Goal: Task Accomplishment & Management: Manage account settings

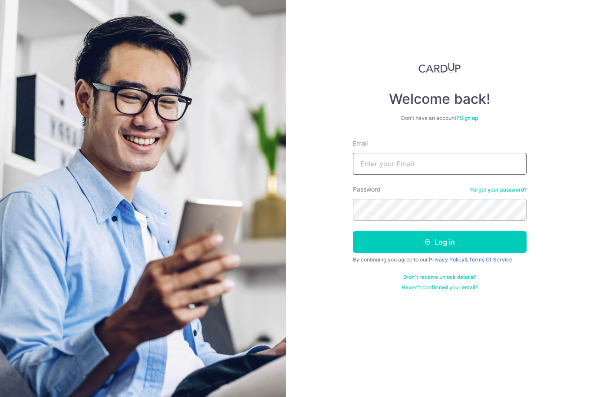
click at [396, 171] on input "Email" at bounding box center [440, 164] width 174 height 22
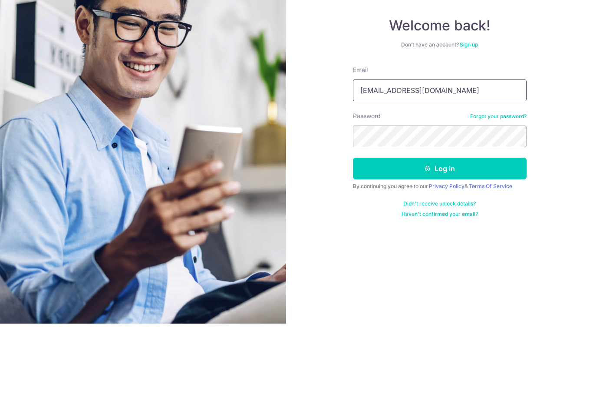
type input "Kumchiee@hotmail.com"
click at [454, 231] on button "Log in" at bounding box center [440, 242] width 174 height 22
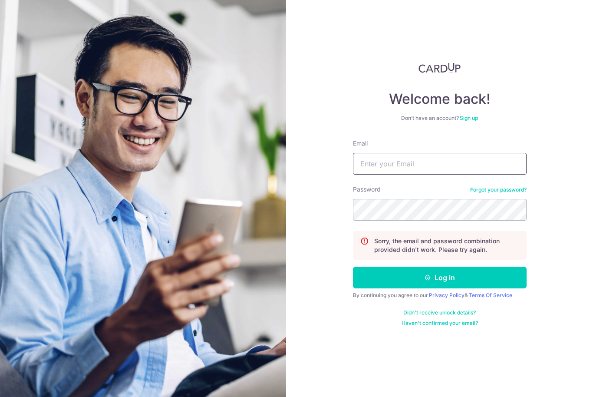
click at [425, 168] on input "Email" at bounding box center [440, 164] width 174 height 22
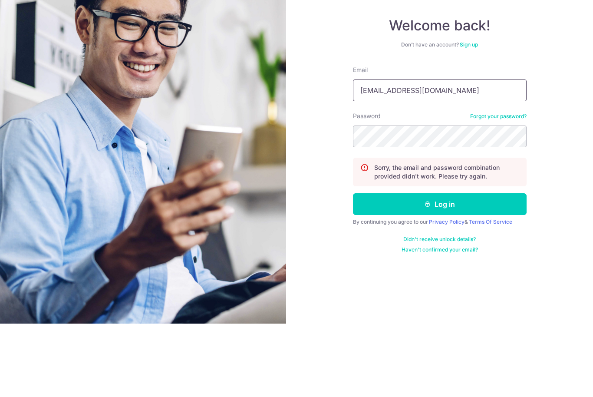
type input "Kumchiew@hotmail.com"
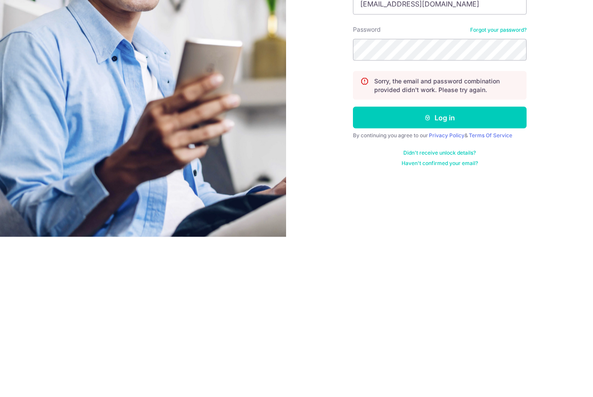
click at [484, 267] on button "Log in" at bounding box center [440, 278] width 174 height 22
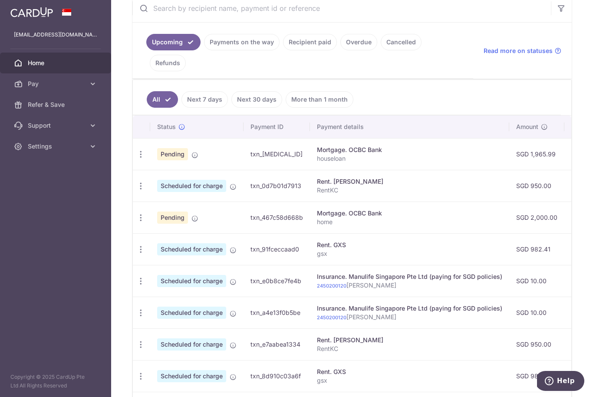
click at [204, 50] on link "Payments on the way" at bounding box center [242, 42] width 76 height 17
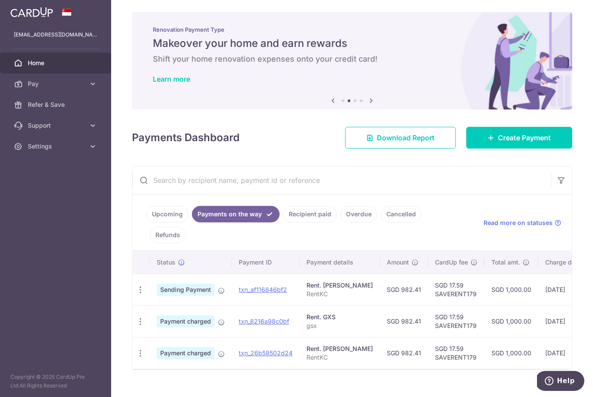
scroll to position [1, 0]
click at [381, 223] on link "Cancelled" at bounding box center [401, 214] width 41 height 17
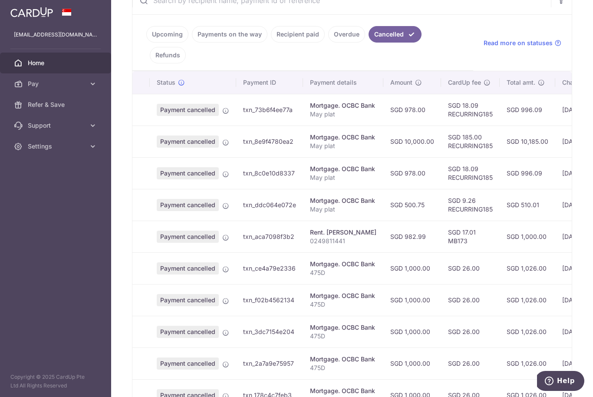
scroll to position [181, 0]
click at [186, 64] on link "Refunds" at bounding box center [168, 55] width 36 height 17
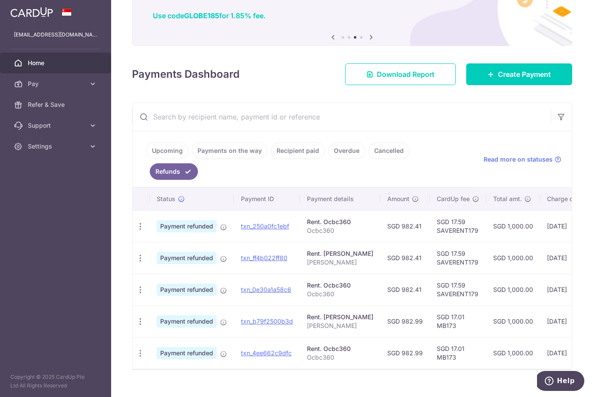
scroll to position [65, 0]
click at [192, 159] on link "Payments on the way" at bounding box center [230, 151] width 76 height 17
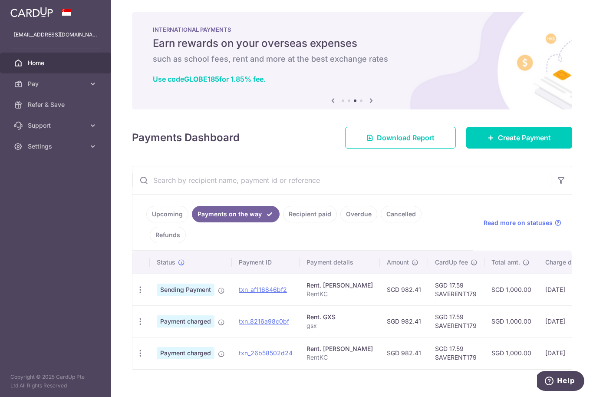
scroll to position [1, 0]
click at [146, 223] on link "Upcoming" at bounding box center [167, 214] width 42 height 17
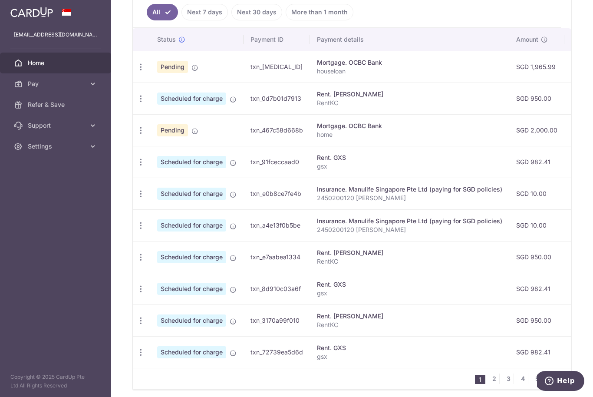
scroll to position [264, 0]
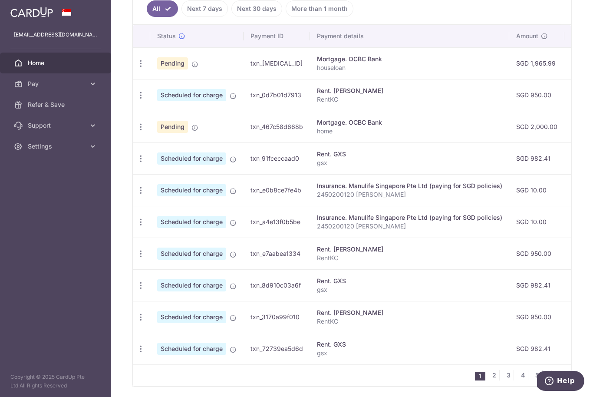
click at [136, 68] on icon "button" at bounding box center [140, 63] width 9 height 9
click at [158, 283] on span "Update payment" at bounding box center [187, 277] width 59 height 10
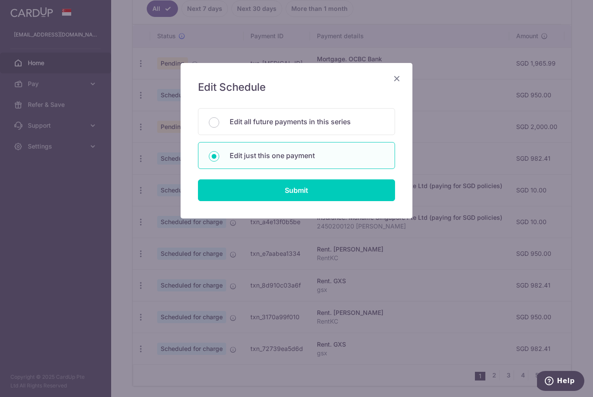
click at [279, 190] on input "Submit" at bounding box center [296, 190] width 197 height 22
radio input "true"
type input "950.00"
type input "01/01/2026"
type input "RentKC"
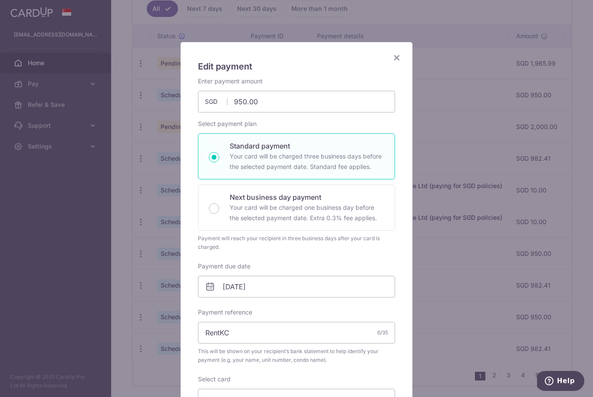
scroll to position [20, 0]
click at [281, 109] on input "950.00" at bounding box center [296, 102] width 197 height 22
type input "982.41"
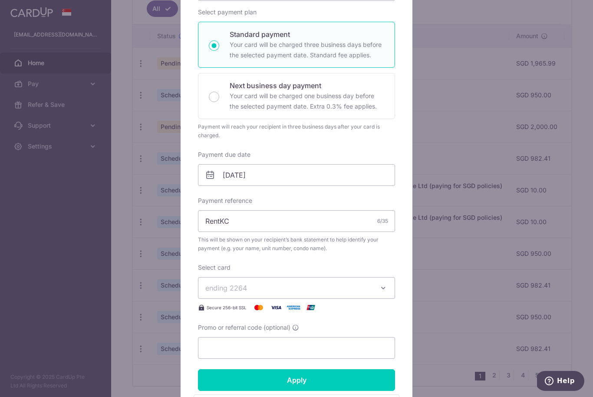
scroll to position [135, 0]
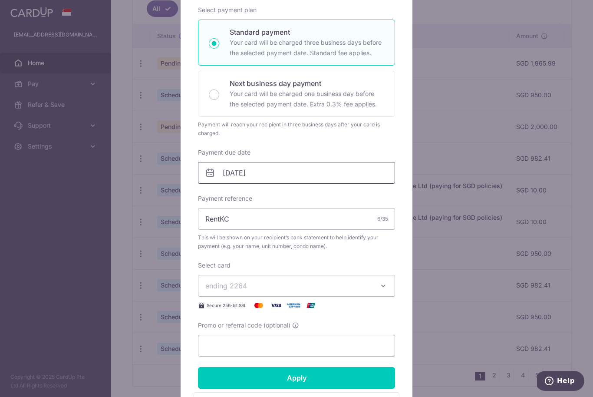
click at [294, 175] on input "01/01/2026" at bounding box center [296, 173] width 197 height 22
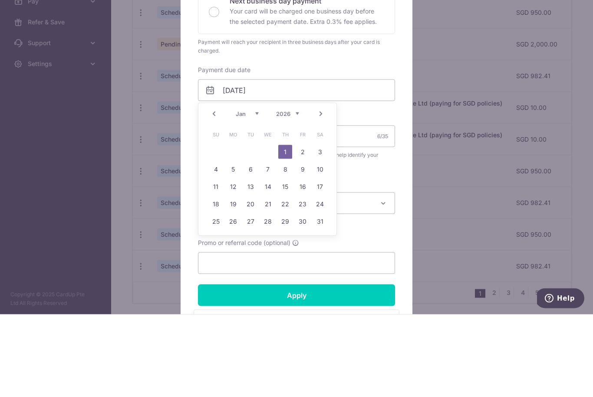
click at [210, 191] on link "Prev" at bounding box center [214, 196] width 10 height 10
click at [213, 191] on link "Prev" at bounding box center [214, 196] width 10 height 10
click at [212, 191] on link "Prev" at bounding box center [214, 196] width 10 height 10
click at [213, 186] on div "Prev Next Aug Sep Oct Nov Dec 2025 2026 2027 2028 2029 2030 2031 2032 2033 2034…" at bounding box center [267, 196] width 138 height 21
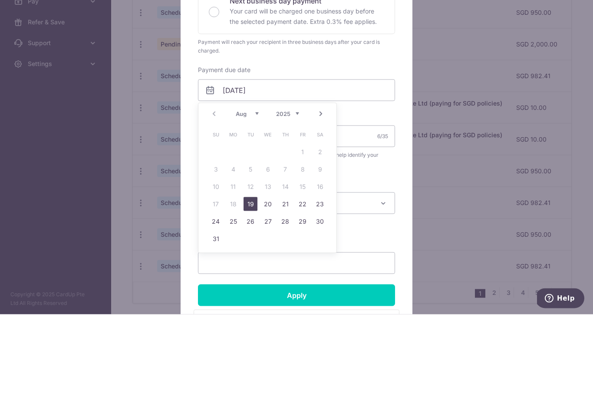
scroll to position [29, 0]
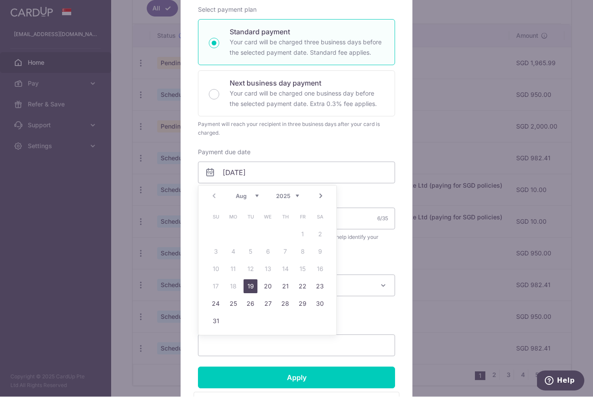
click at [211, 115] on div "Next business day payment Your card will be charged one business day before the…" at bounding box center [296, 94] width 197 height 46
radio input "false"
radio input "true"
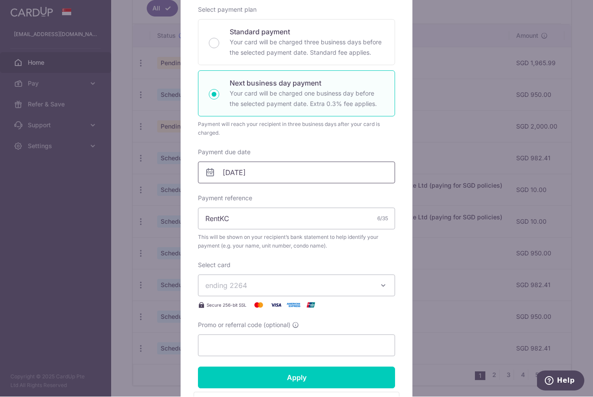
click at [280, 172] on input "01/01/2026" at bounding box center [296, 173] width 197 height 22
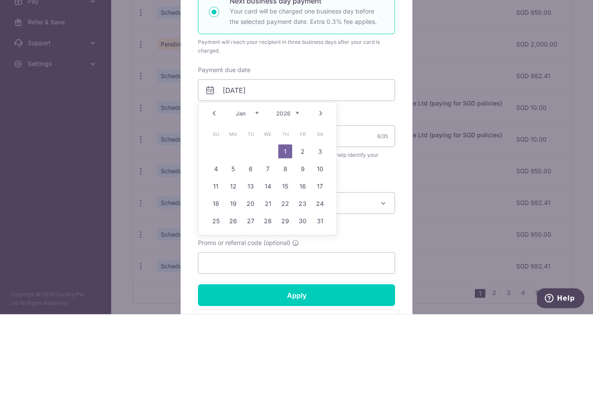
click at [215, 191] on link "Prev" at bounding box center [214, 196] width 10 height 10
click at [213, 191] on link "Prev" at bounding box center [214, 196] width 10 height 10
click at [215, 191] on link "Prev" at bounding box center [214, 196] width 10 height 10
click at [217, 191] on link "Prev" at bounding box center [214, 196] width 10 height 10
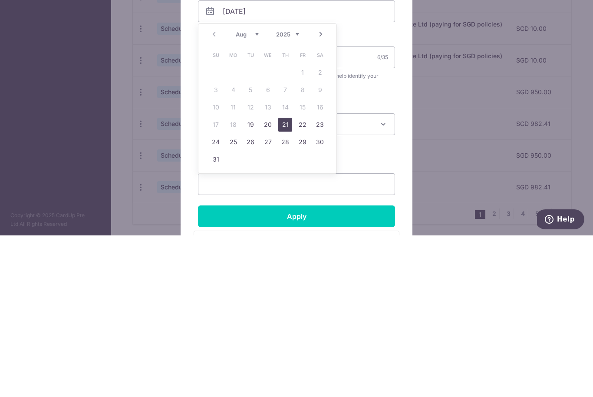
click at [286, 279] on link "21" at bounding box center [285, 286] width 14 height 14
type input "21/08/2025"
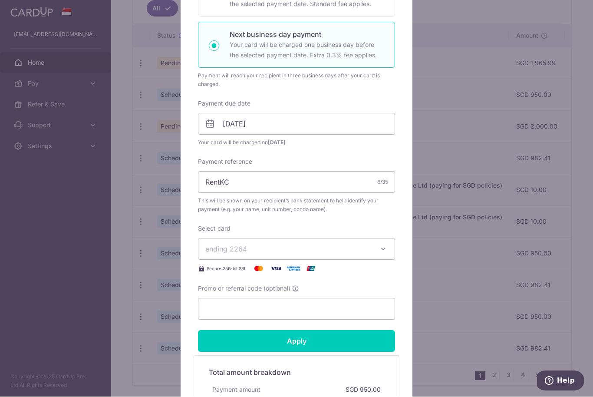
scroll to position [185, 0]
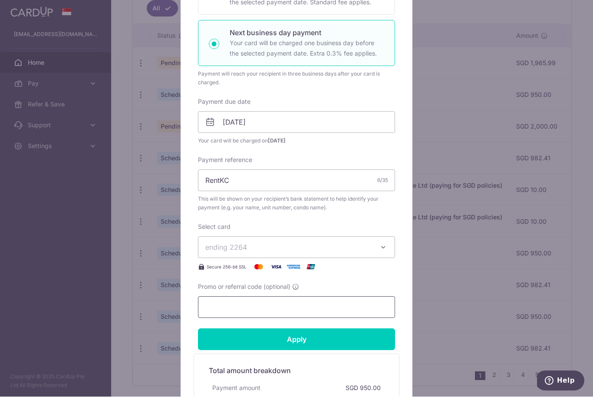
click at [301, 313] on input "Promo or referral code (optional)" at bounding box center [296, 308] width 197 height 22
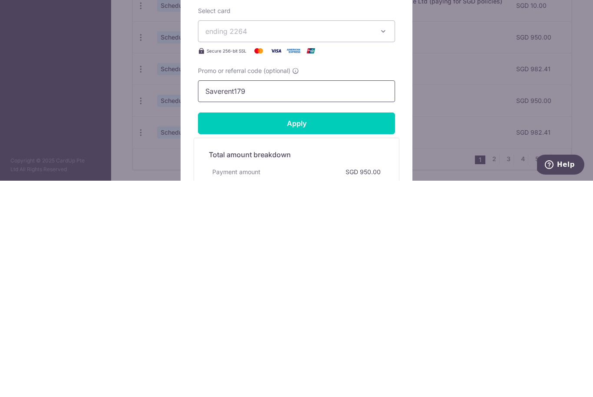
type input "Saverent179"
click at [324, 329] on input "Apply" at bounding box center [296, 340] width 197 height 22
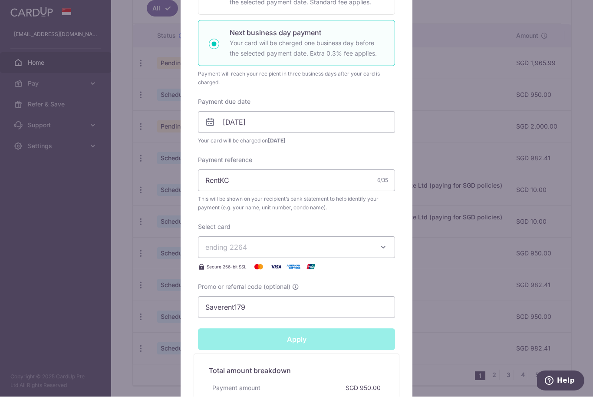
type input "Successfully Applied"
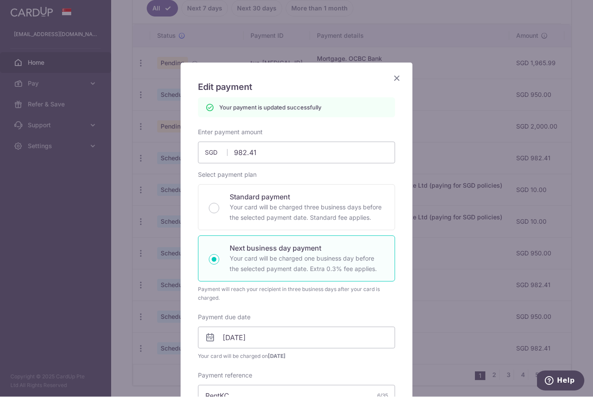
scroll to position [0, 0]
click at [400, 79] on icon "Close" at bounding box center [397, 78] width 10 height 11
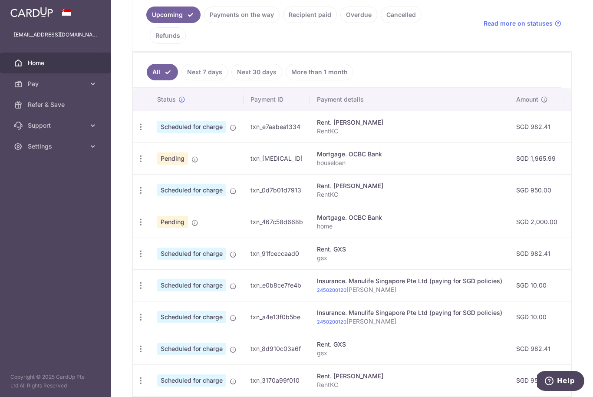
click at [136, 132] on icon "button" at bounding box center [140, 126] width 9 height 9
click at [158, 219] on span "Update payment" at bounding box center [187, 214] width 59 height 10
radio input "true"
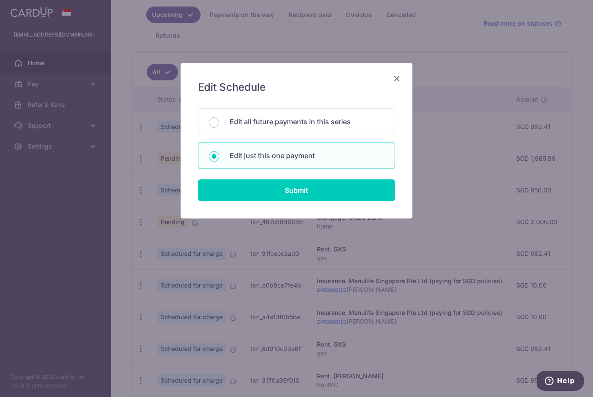
click at [353, 198] on input "Submit" at bounding box center [296, 190] width 197 height 22
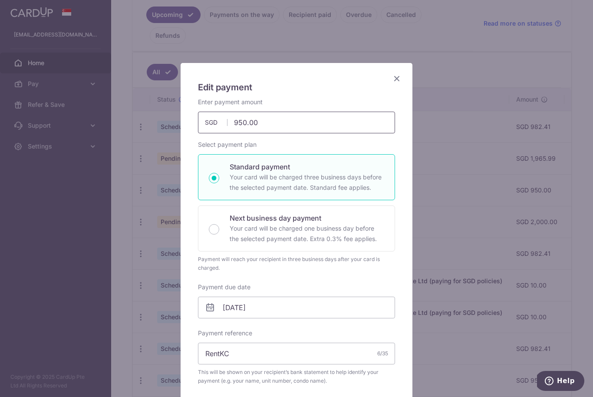
click at [296, 125] on input "950.00" at bounding box center [296, 123] width 197 height 22
type input "982.41"
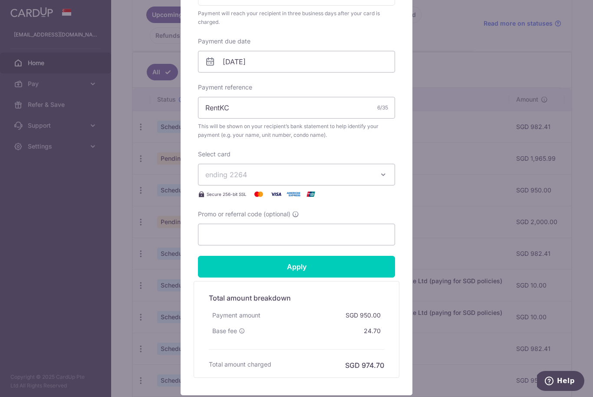
scroll to position [248, 0]
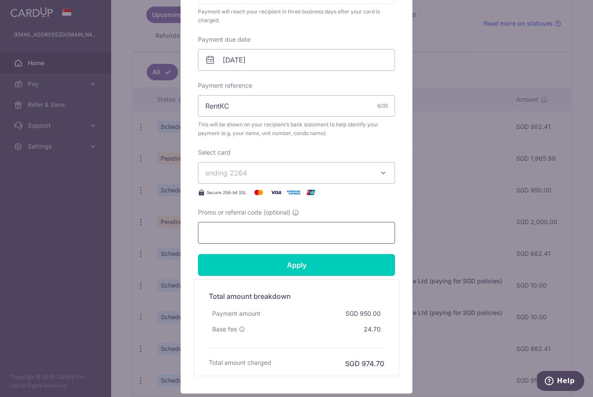
click at [312, 238] on input "Promo or referral code (optional)" at bounding box center [296, 233] width 197 height 22
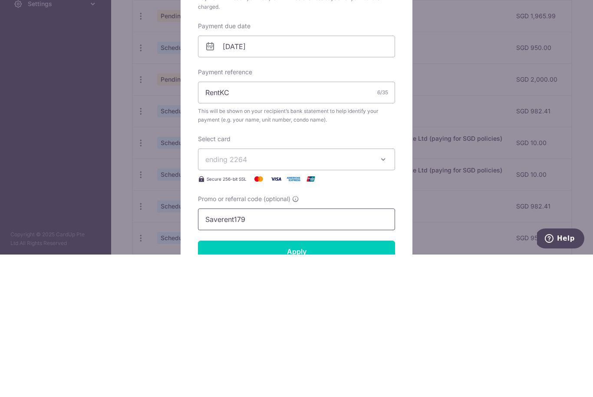
scroll to position [109, 0]
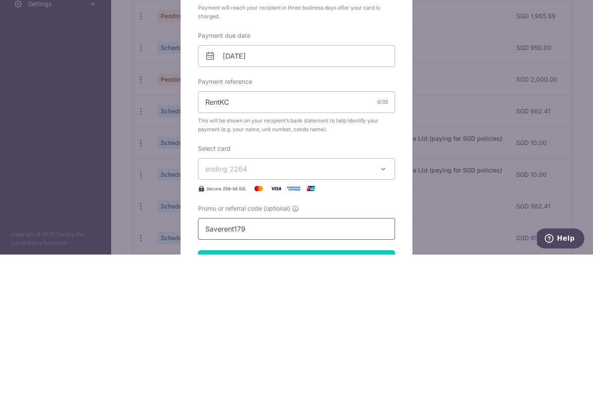
type input "Saverent179"
click at [271, 54] on body "kumchiew@hotmail.com Home Pay Payments Recipients Cards Refer & Save Support FA…" at bounding box center [296, 198] width 593 height 397
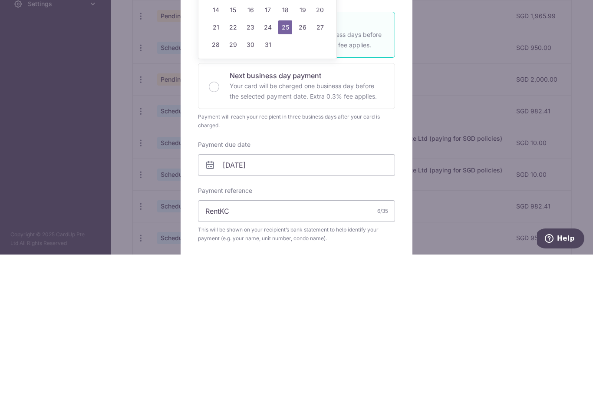
scroll to position [29, 0]
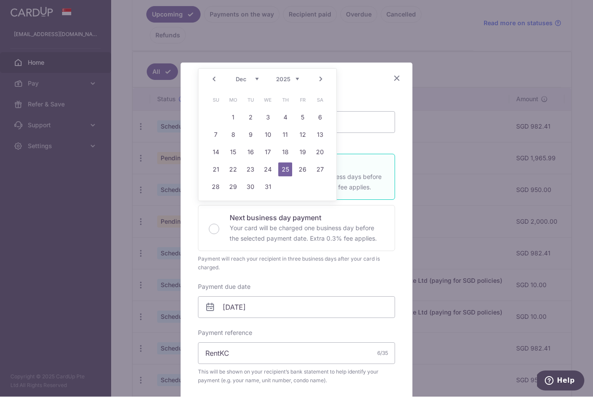
click at [214, 81] on link "Prev" at bounding box center [214, 79] width 10 height 10
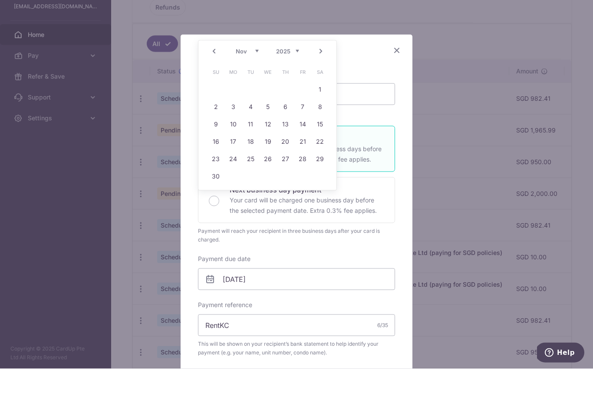
click at [215, 74] on link "Prev" at bounding box center [214, 79] width 10 height 10
click at [212, 74] on link "Prev" at bounding box center [214, 79] width 10 height 10
click at [215, 74] on link "Prev" at bounding box center [214, 79] width 10 height 10
click at [304, 163] on link "22" at bounding box center [303, 170] width 14 height 14
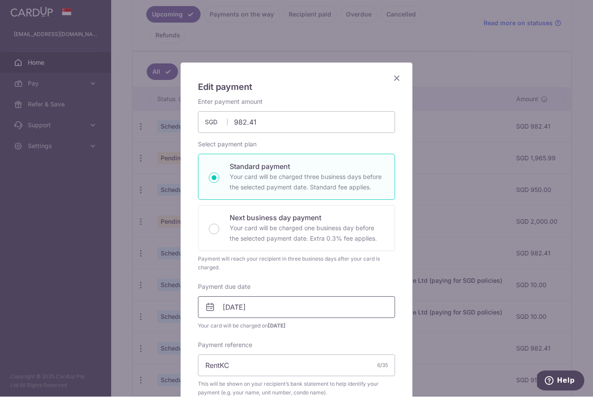
click at [269, 304] on input "[DATE]" at bounding box center [296, 308] width 197 height 22
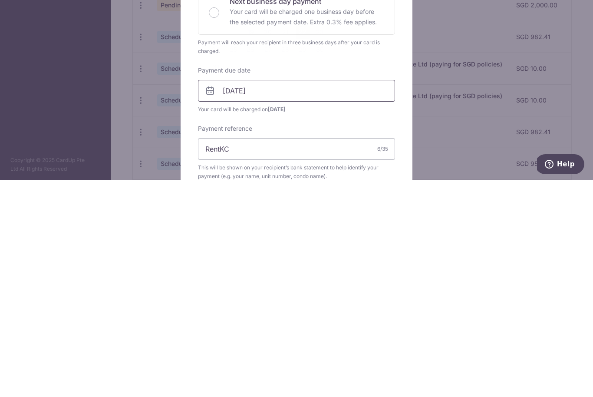
scroll to position [29, 0]
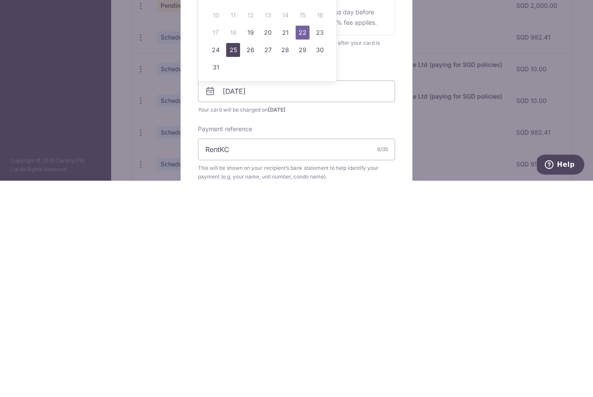
click at [230, 259] on link "25" at bounding box center [233, 266] width 14 height 14
type input "[DATE]"
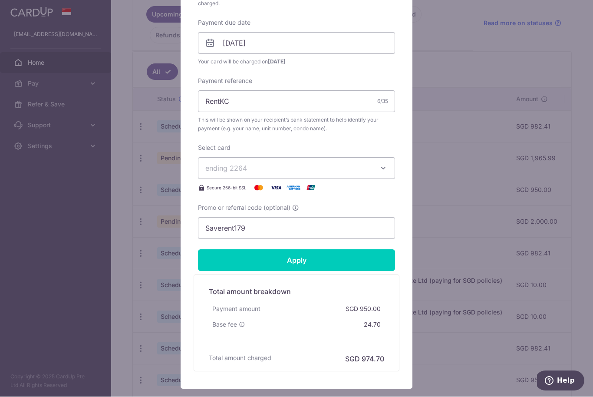
scroll to position [267, 0]
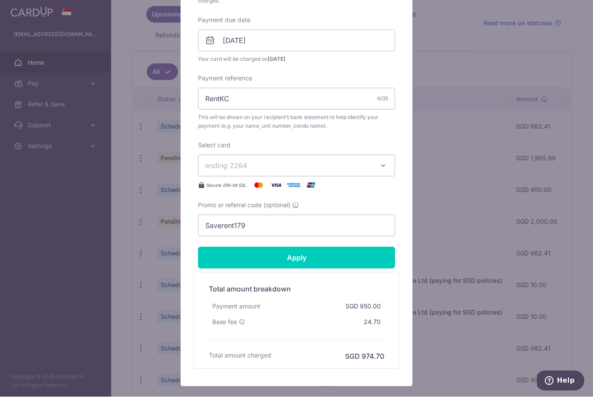
click at [354, 264] on input "Apply" at bounding box center [296, 258] width 197 height 22
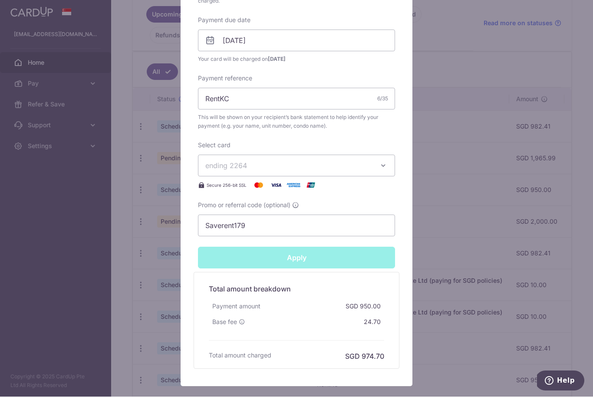
type input "Successfully Applied"
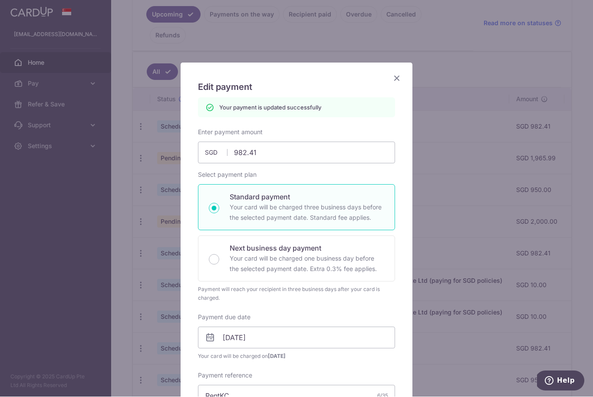
scroll to position [0, 0]
click at [395, 76] on icon "Close" at bounding box center [397, 78] width 10 height 11
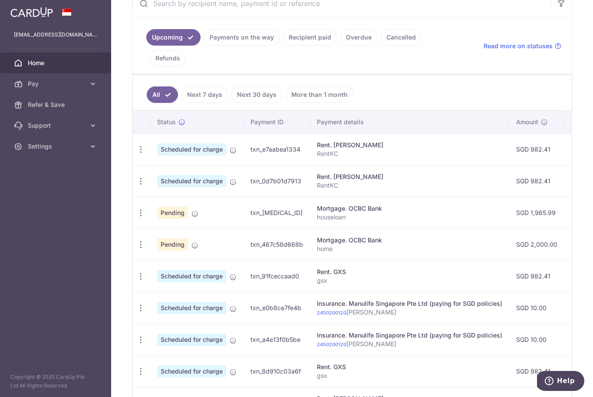
click at [136, 154] on icon "button" at bounding box center [140, 149] width 9 height 9
click at [158, 305] on span "Update payment" at bounding box center [187, 300] width 59 height 10
radio input "true"
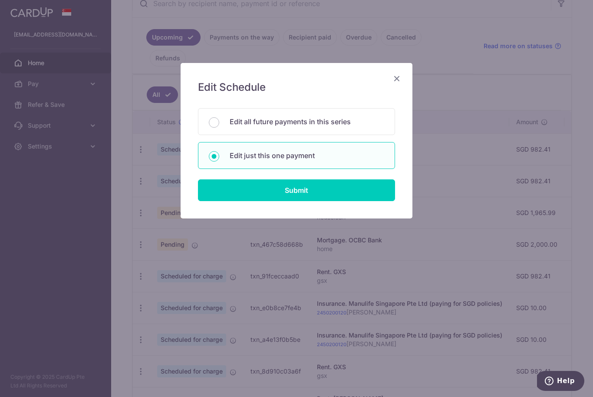
click at [267, 194] on input "Submit" at bounding box center [296, 190] width 197 height 22
radio input "true"
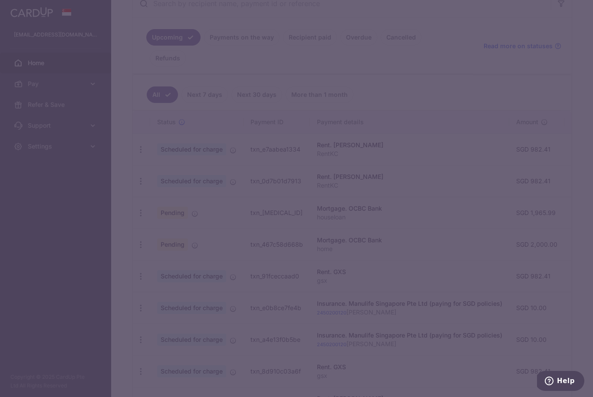
type input "982.41"
type input "[DATE]"
type input "gsx"
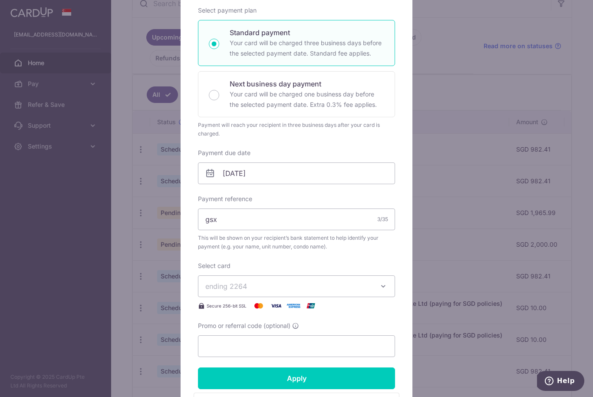
scroll to position [136, 0]
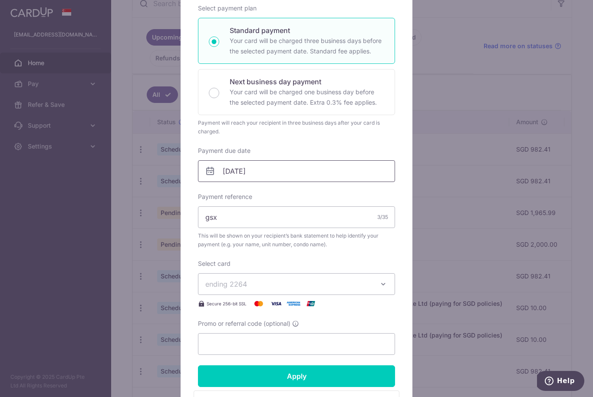
click at [302, 176] on input "[DATE]" at bounding box center [296, 171] width 197 height 22
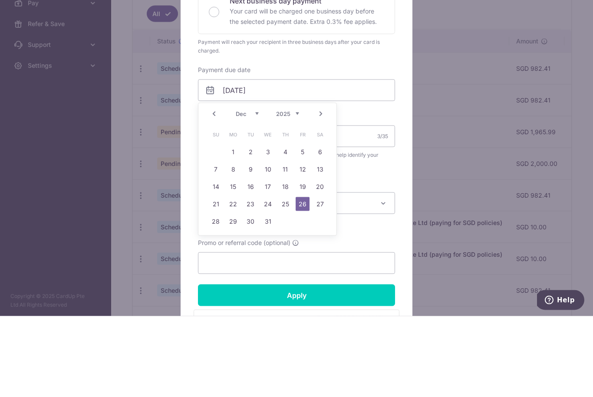
click at [214, 189] on link "Prev" at bounding box center [214, 194] width 10 height 10
click at [215, 189] on link "Prev" at bounding box center [214, 194] width 10 height 10
click at [219, 184] on div "Prev Next Aug Sep Oct Nov Dec 2025 2026 2027 2028 2029 2030 2031 2032 2033 2034…" at bounding box center [267, 194] width 138 height 21
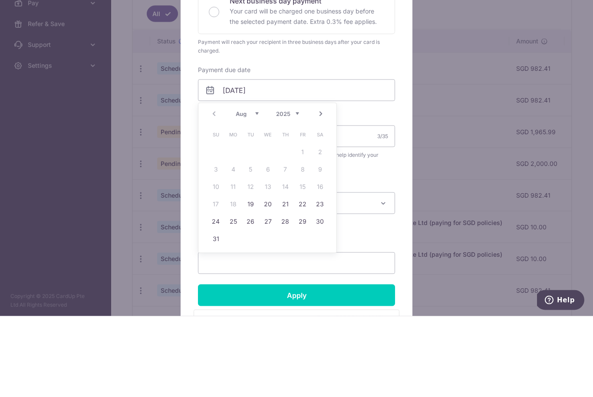
scroll to position [29, 0]
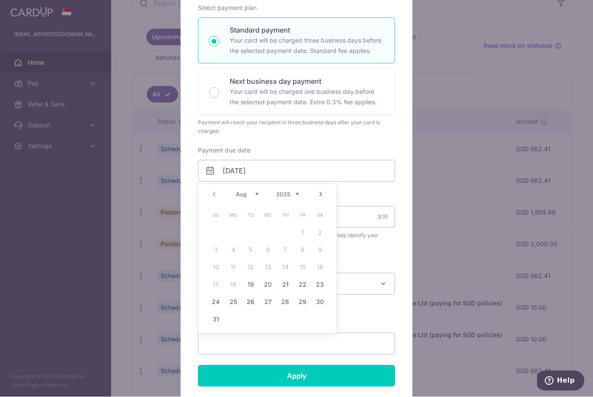
click at [300, 286] on link "22" at bounding box center [303, 285] width 14 height 14
type input "22/08/2025"
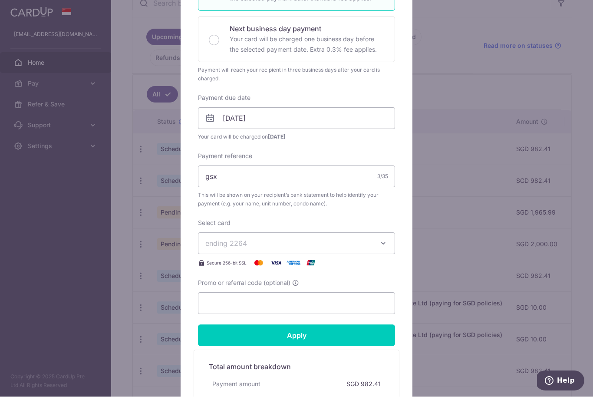
scroll to position [267, 0]
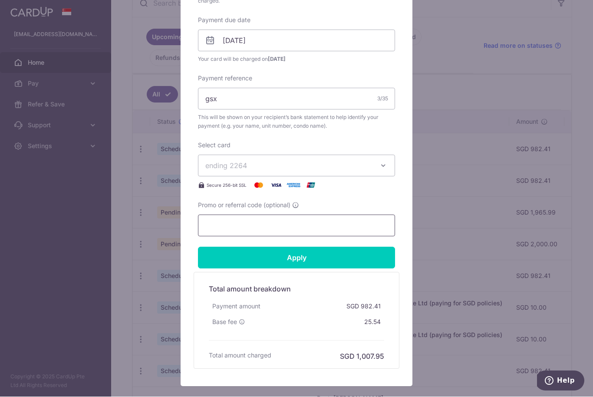
click at [246, 229] on input "Promo or referral code (optional)" at bounding box center [296, 226] width 197 height 22
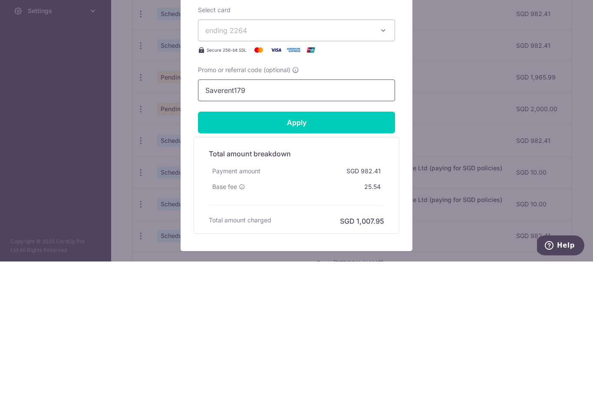
type input "Saverent179"
click at [335, 247] on input "Apply" at bounding box center [296, 258] width 197 height 22
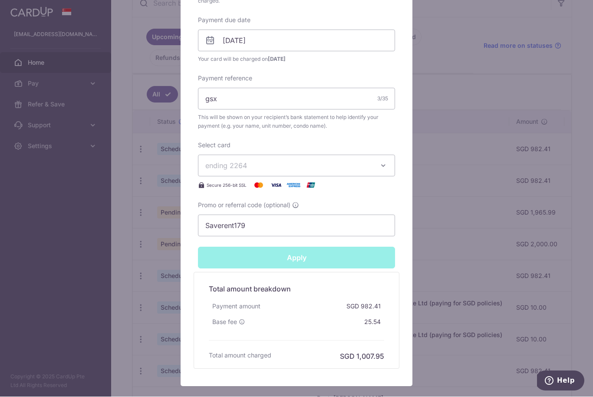
type input "Successfully Applied"
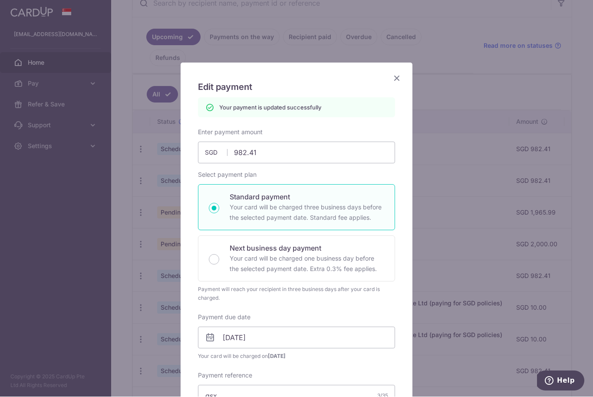
scroll to position [0, 0]
click at [399, 73] on icon "Close" at bounding box center [397, 78] width 10 height 11
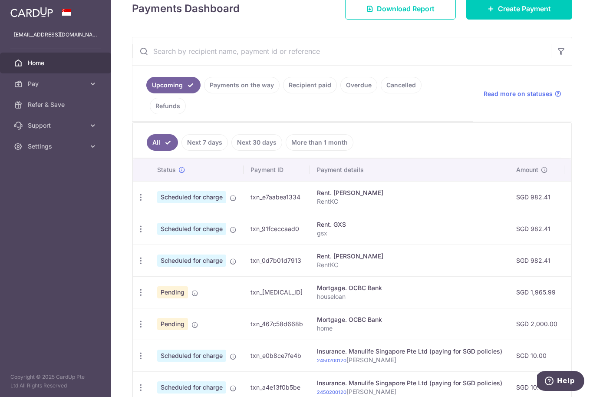
click at [0, 0] on icon "button" at bounding box center [0, 0] width 0 height 0
click at [60, 144] on span "Settings" at bounding box center [56, 146] width 57 height 9
click at [48, 192] on span "Logout" at bounding box center [56, 188] width 57 height 9
